Goal: Browse casually

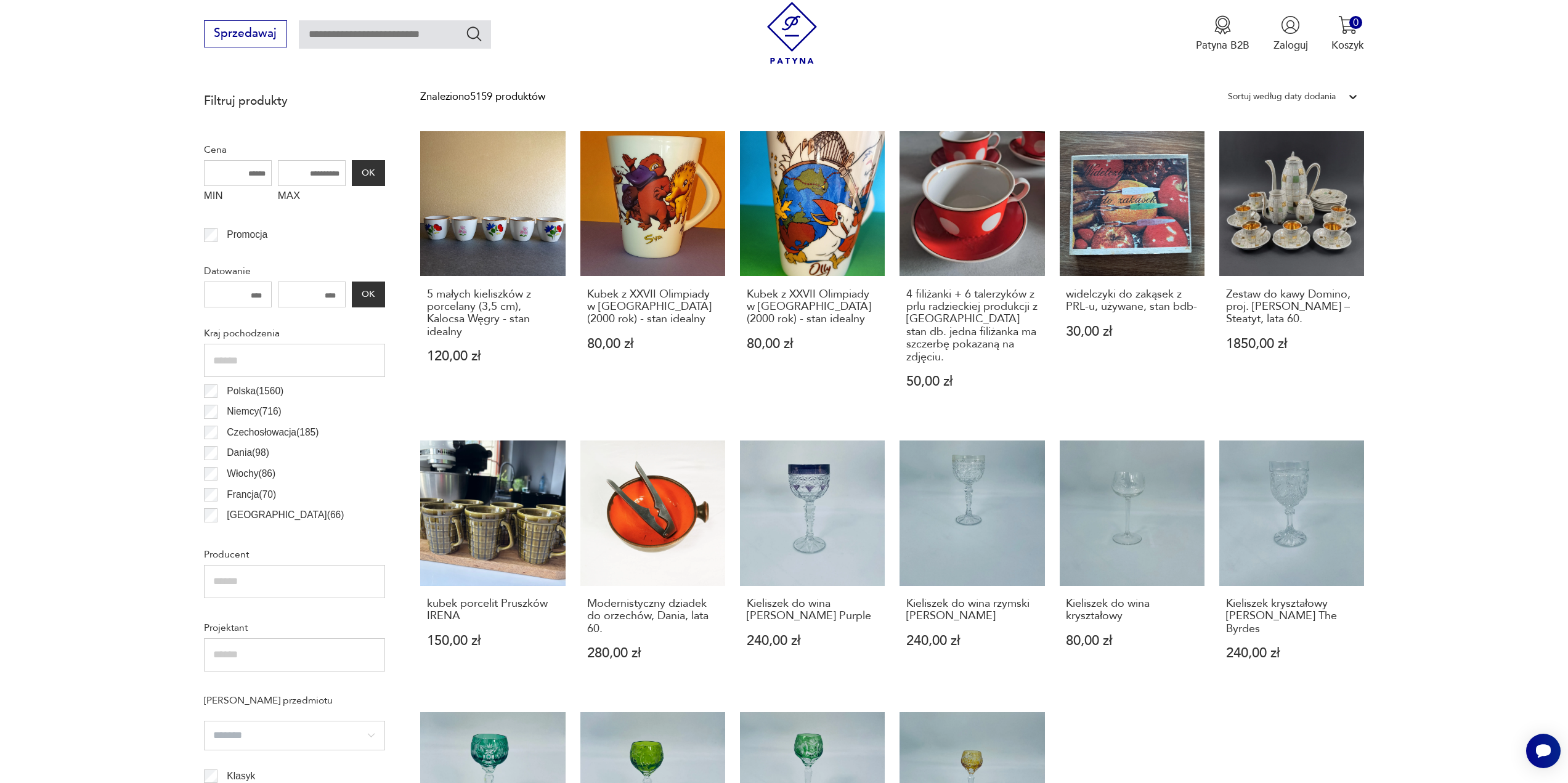
scroll to position [616, 0]
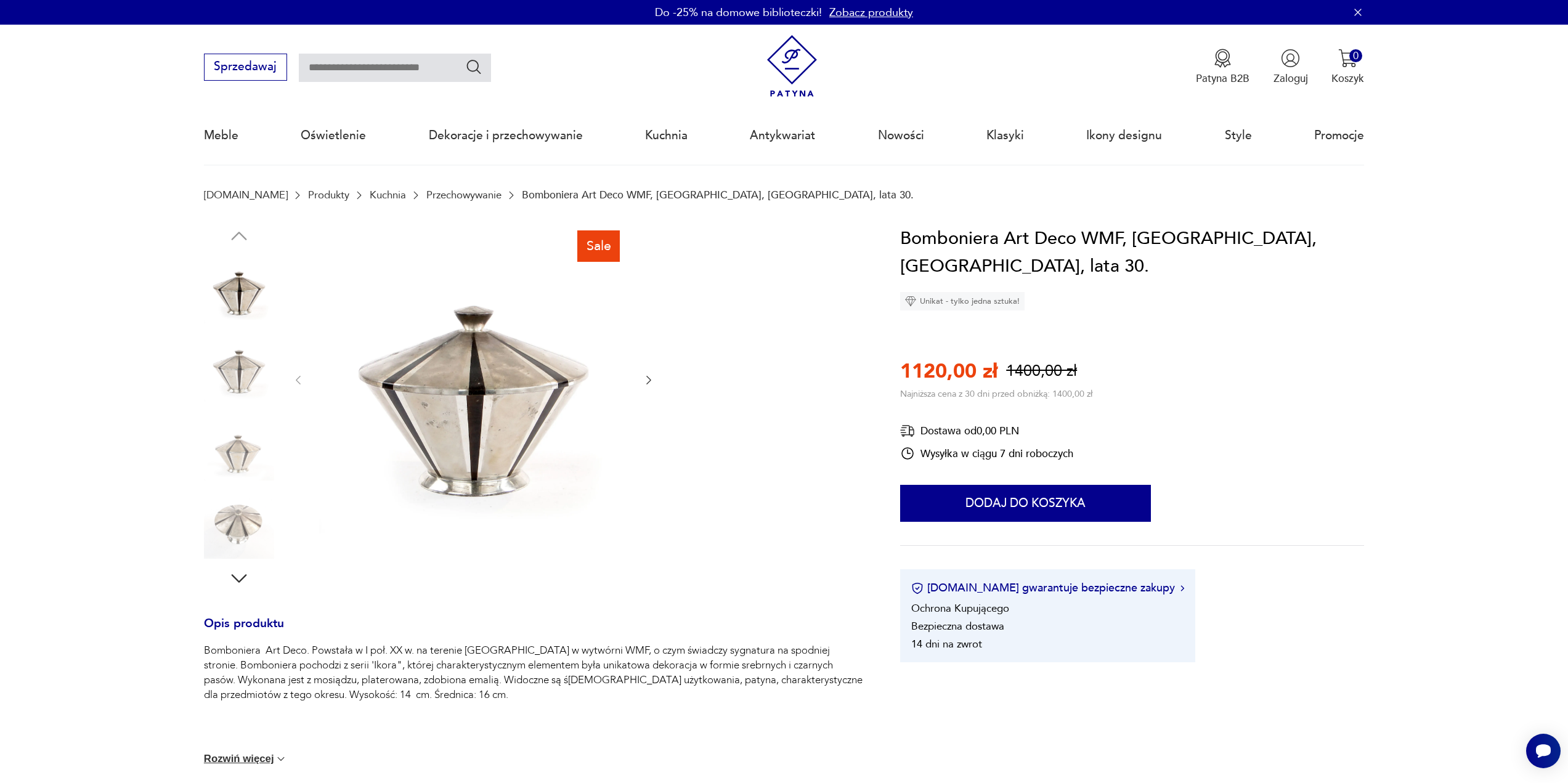
click at [649, 379] on icon "button" at bounding box center [649, 380] width 5 height 9
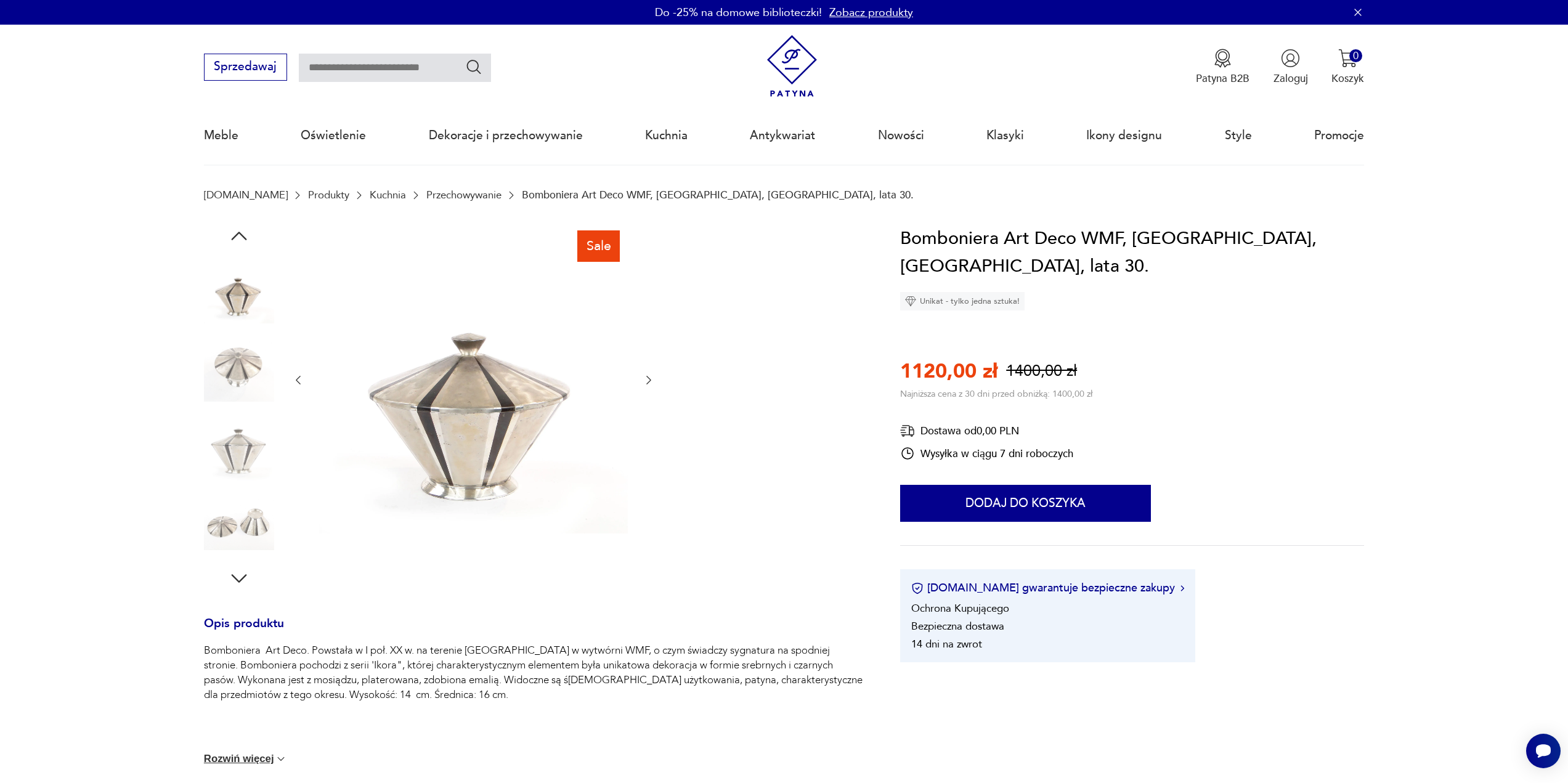
click at [649, 379] on icon "button" at bounding box center [649, 380] width 5 height 9
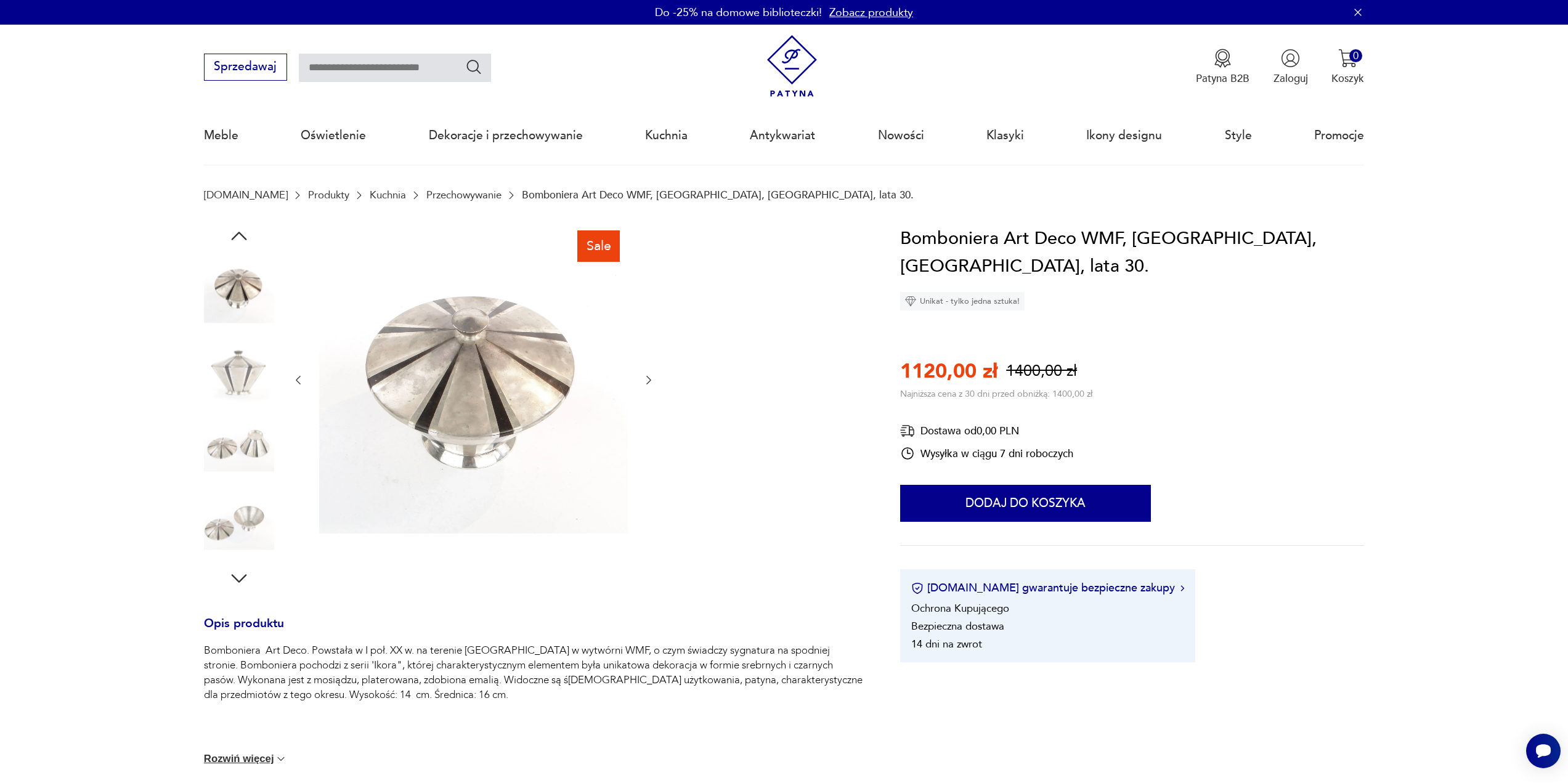
click at [658, 385] on div "Sale" at bounding box center [534, 407] width 661 height 364
click at [653, 385] on icon "button" at bounding box center [649, 380] width 12 height 12
